Goal: Task Accomplishment & Management: Manage account settings

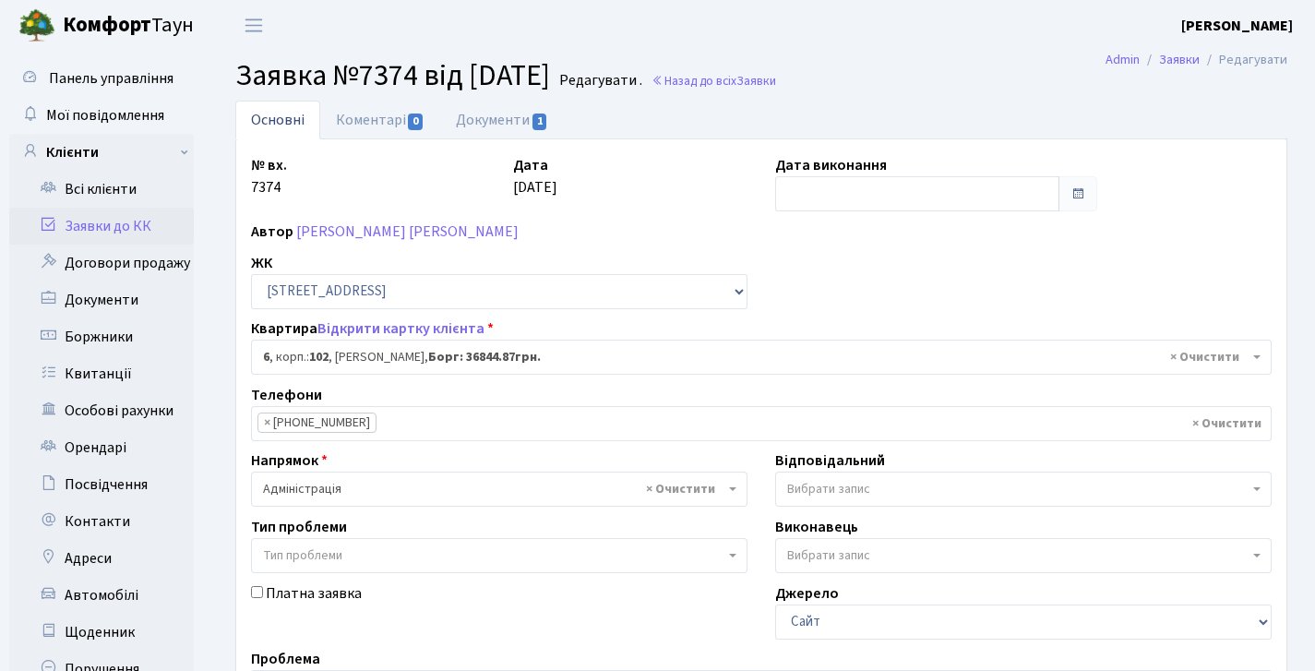
select select "37957"
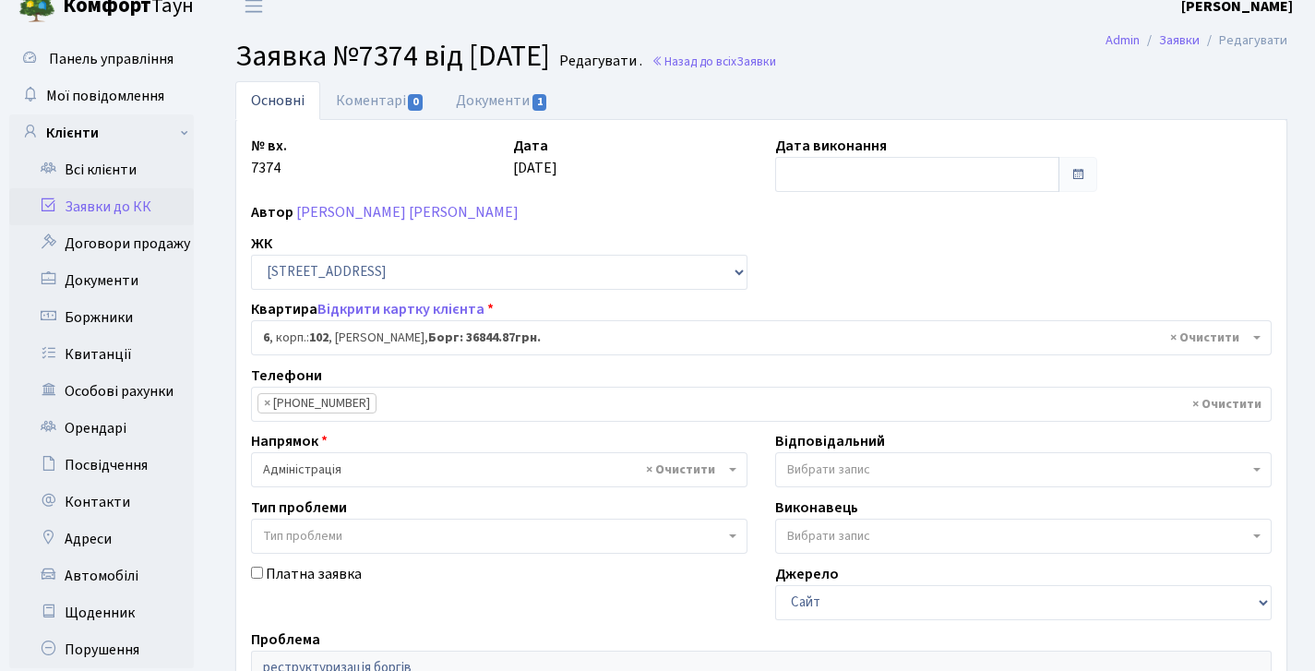
click at [119, 209] on link "Заявки до КК" at bounding box center [101, 206] width 185 height 37
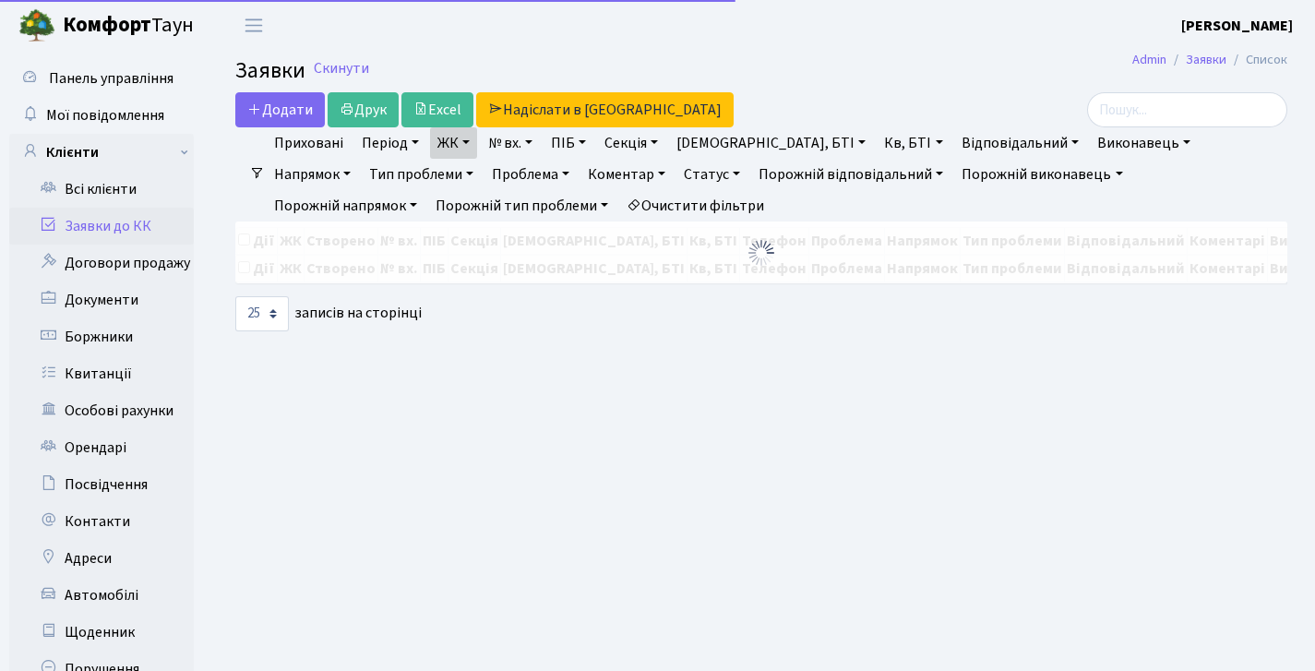
select select "25"
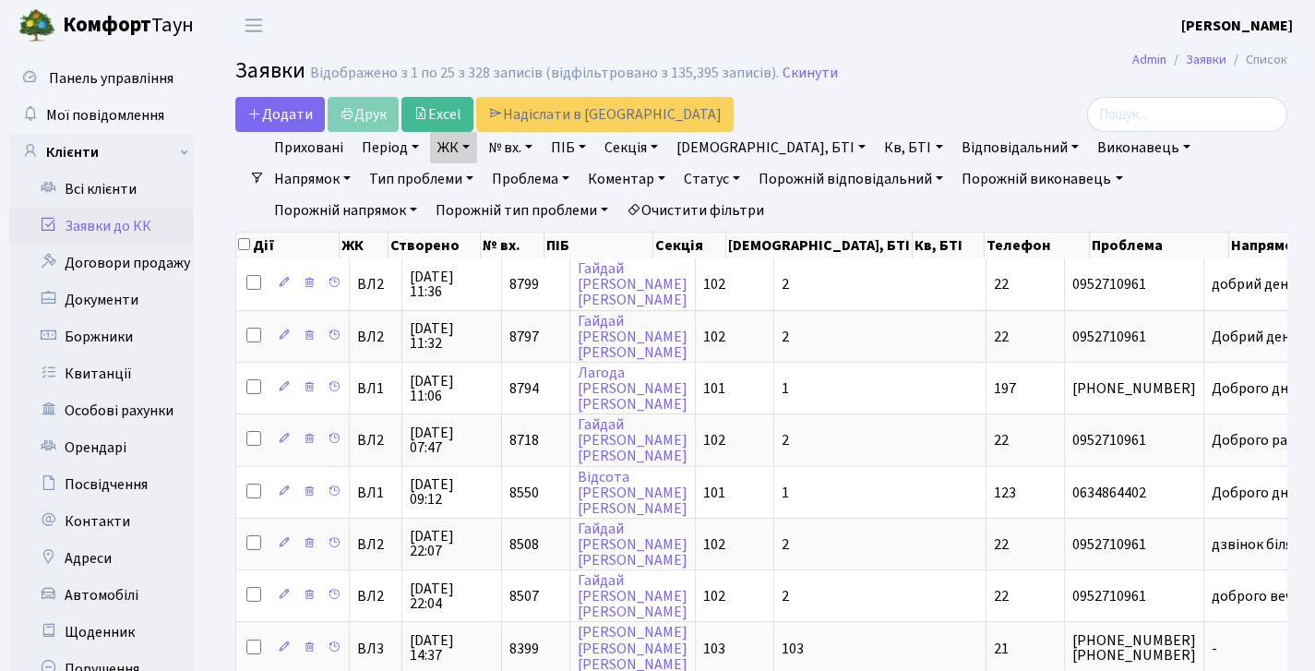
click at [87, 226] on link "Заявки до КК" at bounding box center [101, 226] width 185 height 37
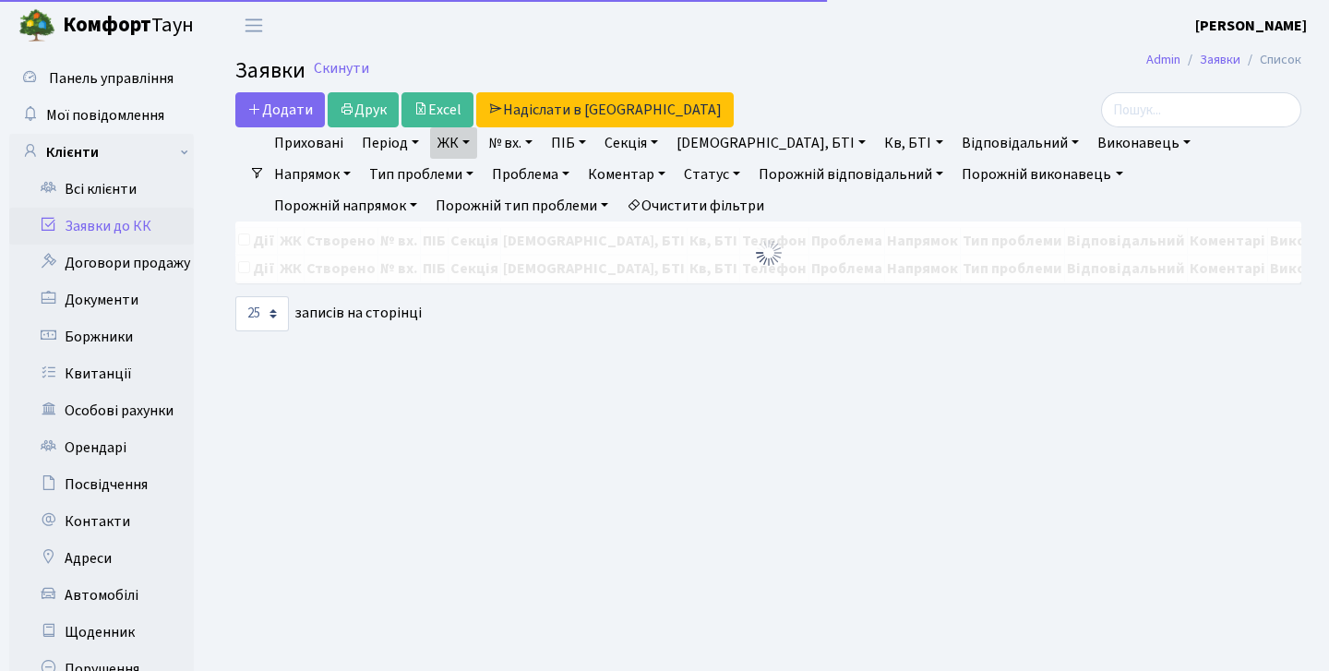
select select "25"
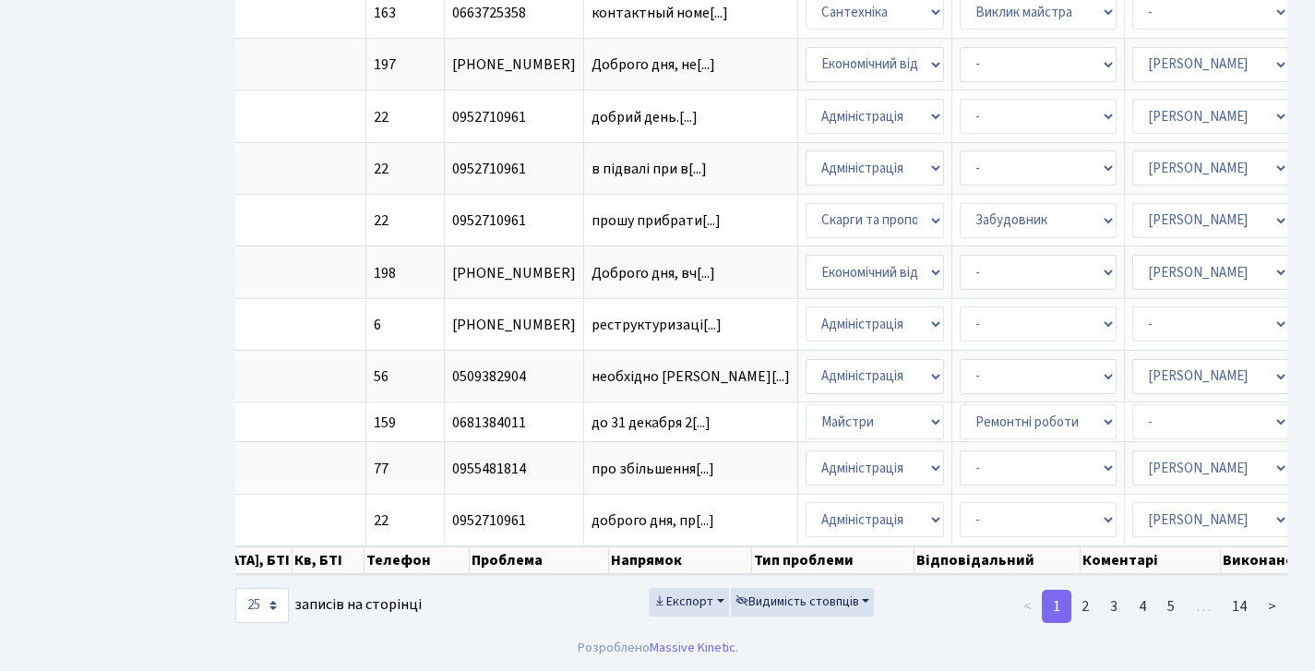
scroll to position [0, 106]
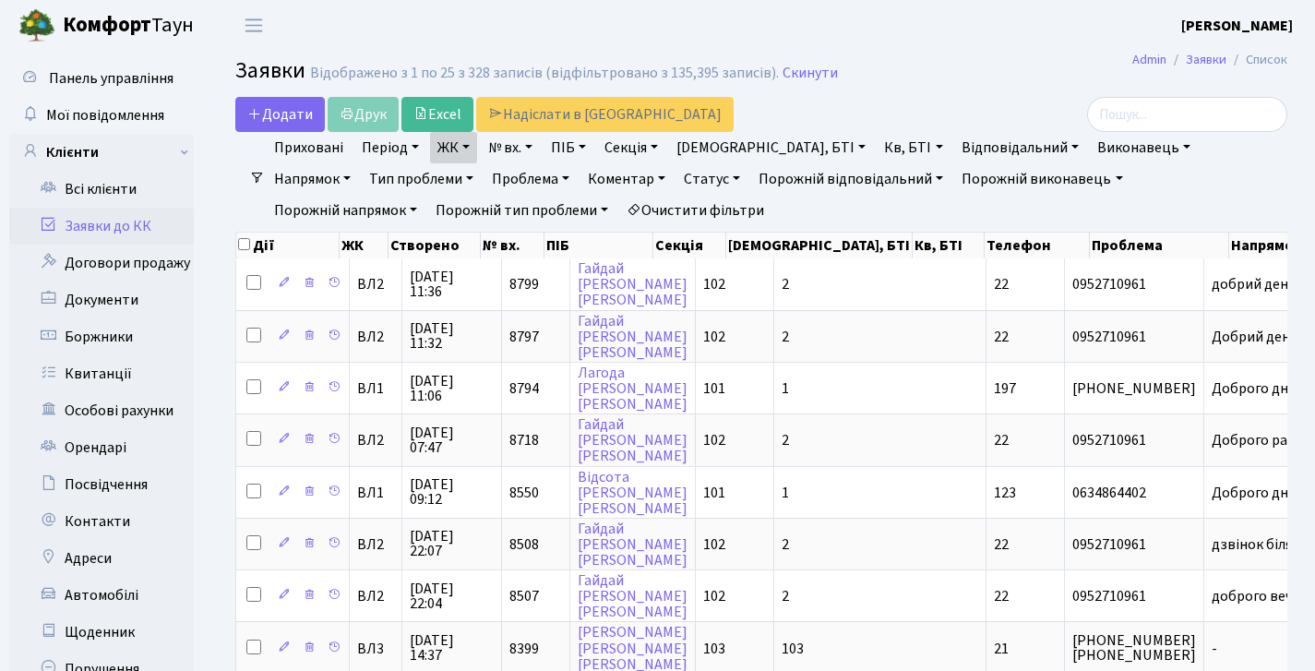
click at [108, 219] on link "Заявки до КК" at bounding box center [101, 226] width 185 height 37
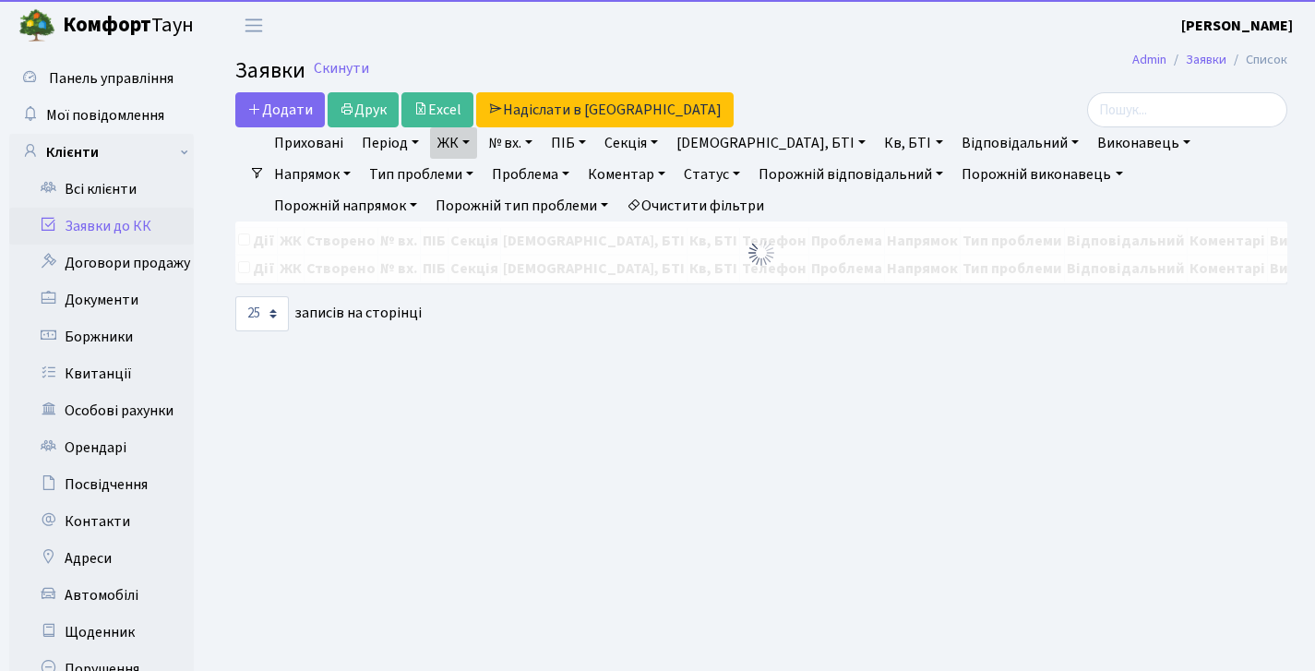
select select "25"
